Goal: Task Accomplishment & Management: Manage account settings

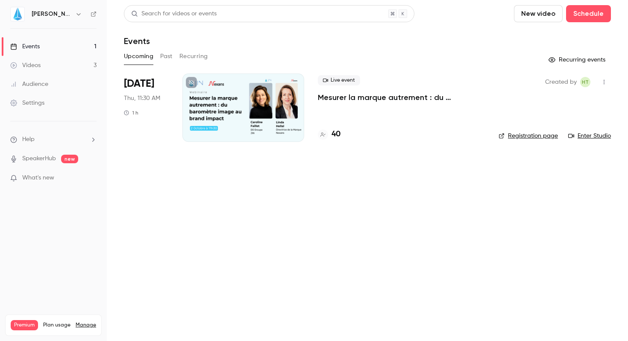
click at [86, 322] on link "Manage" at bounding box center [86, 325] width 21 height 7
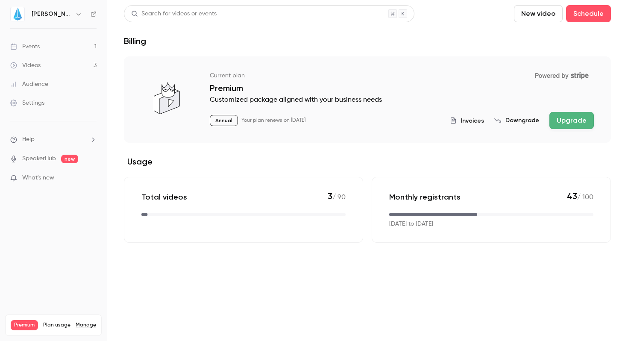
click at [477, 121] on span "Invoices" at bounding box center [472, 120] width 23 height 9
click at [467, 121] on span "Invoices" at bounding box center [472, 120] width 23 height 9
